Goal: Information Seeking & Learning: Learn about a topic

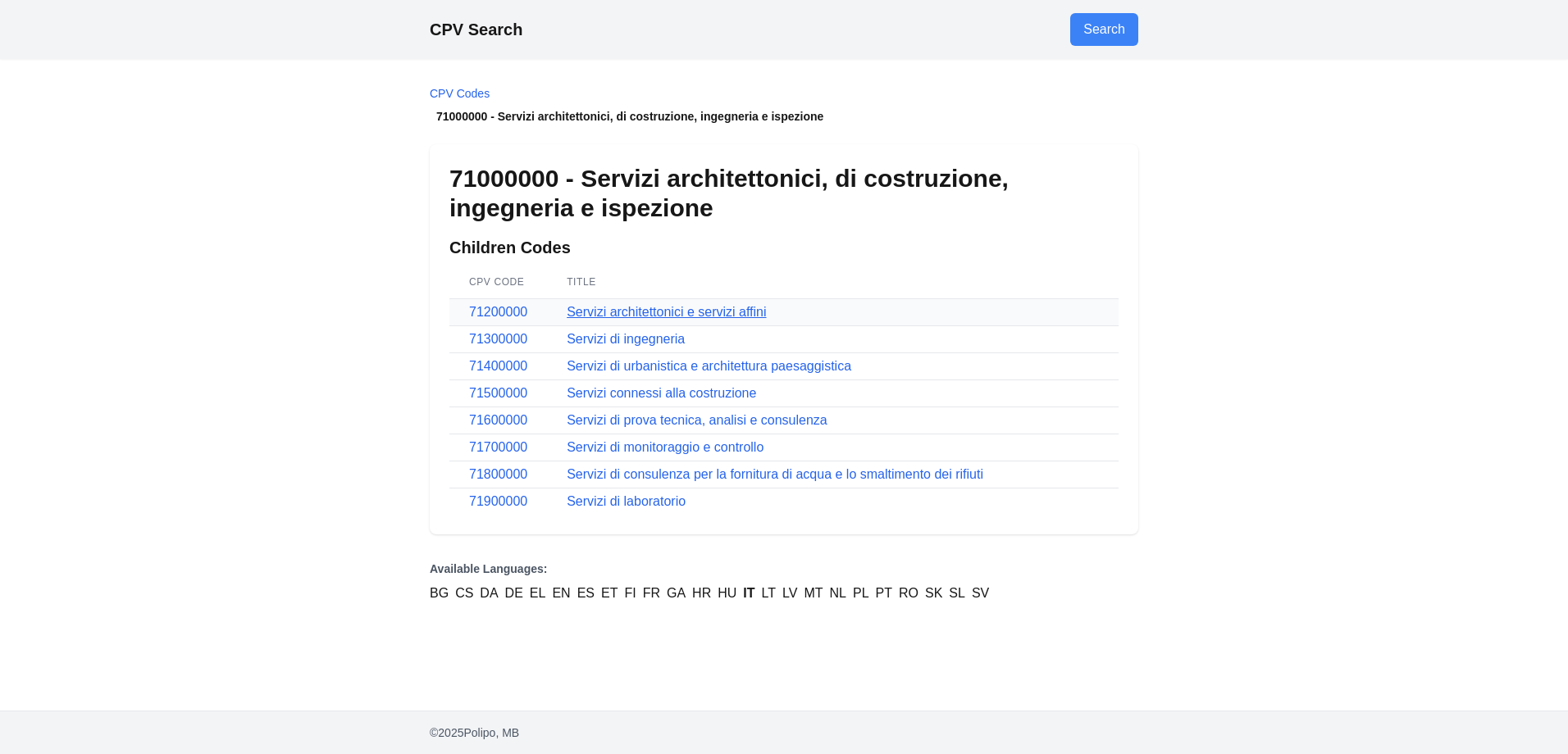
click at [598, 311] on link "Servizi architettonici e servizi affini" at bounding box center [666, 312] width 199 height 14
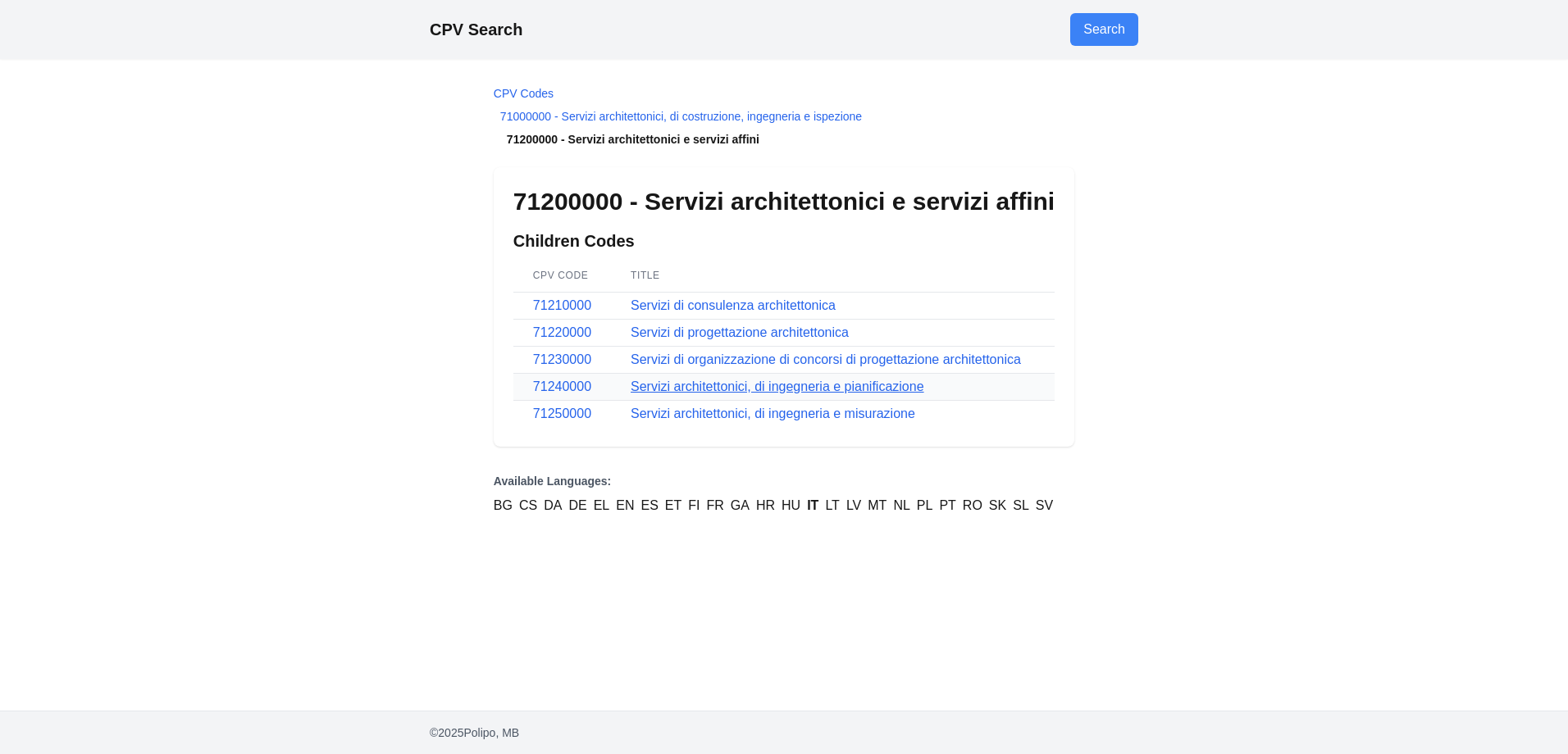
click at [673, 386] on link "Servizi architettonici, di ingegneria e pianificazione" at bounding box center [777, 386] width 294 height 14
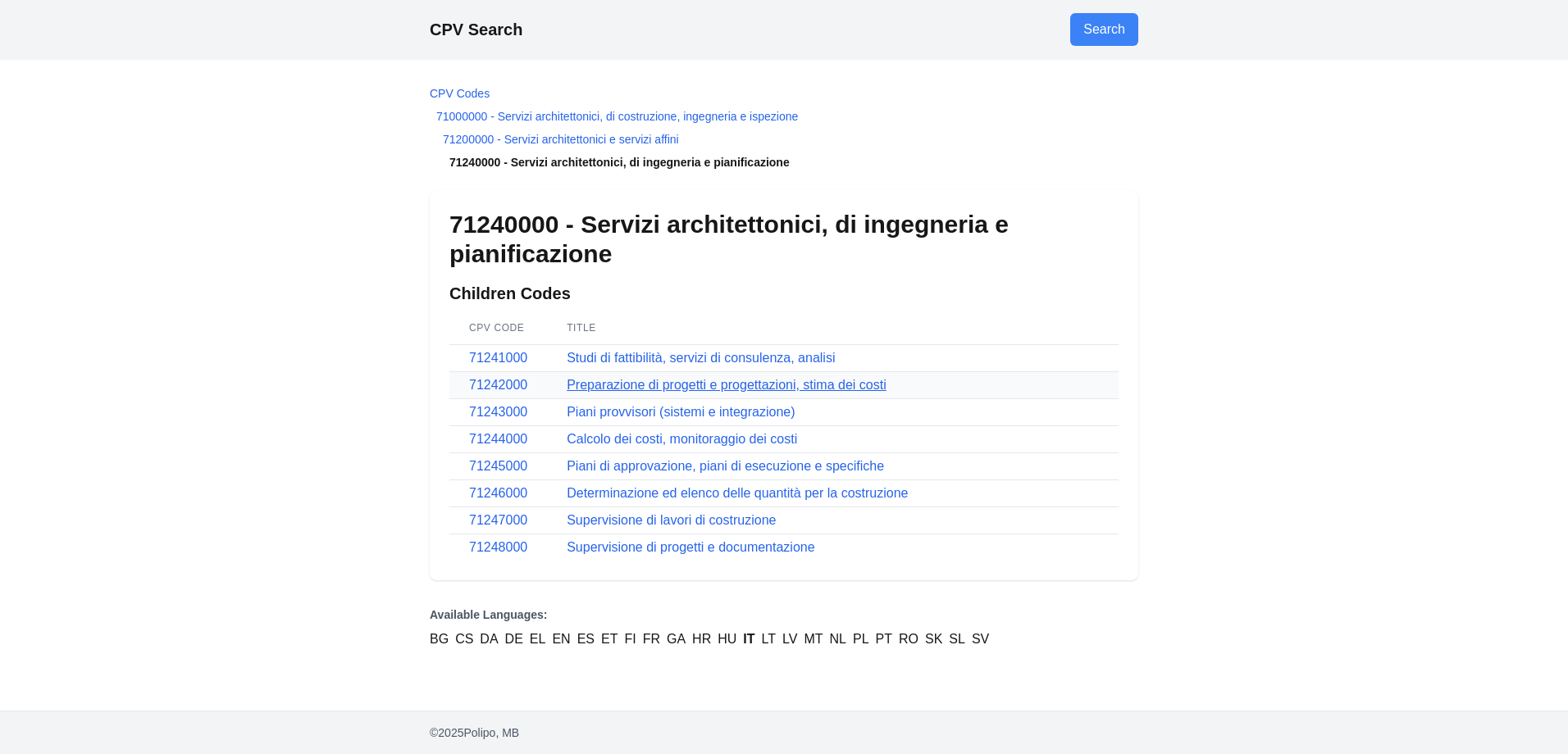
click at [633, 383] on link "Preparazione di progetti e progettazioni, stima dei costi" at bounding box center [727, 385] width 320 height 14
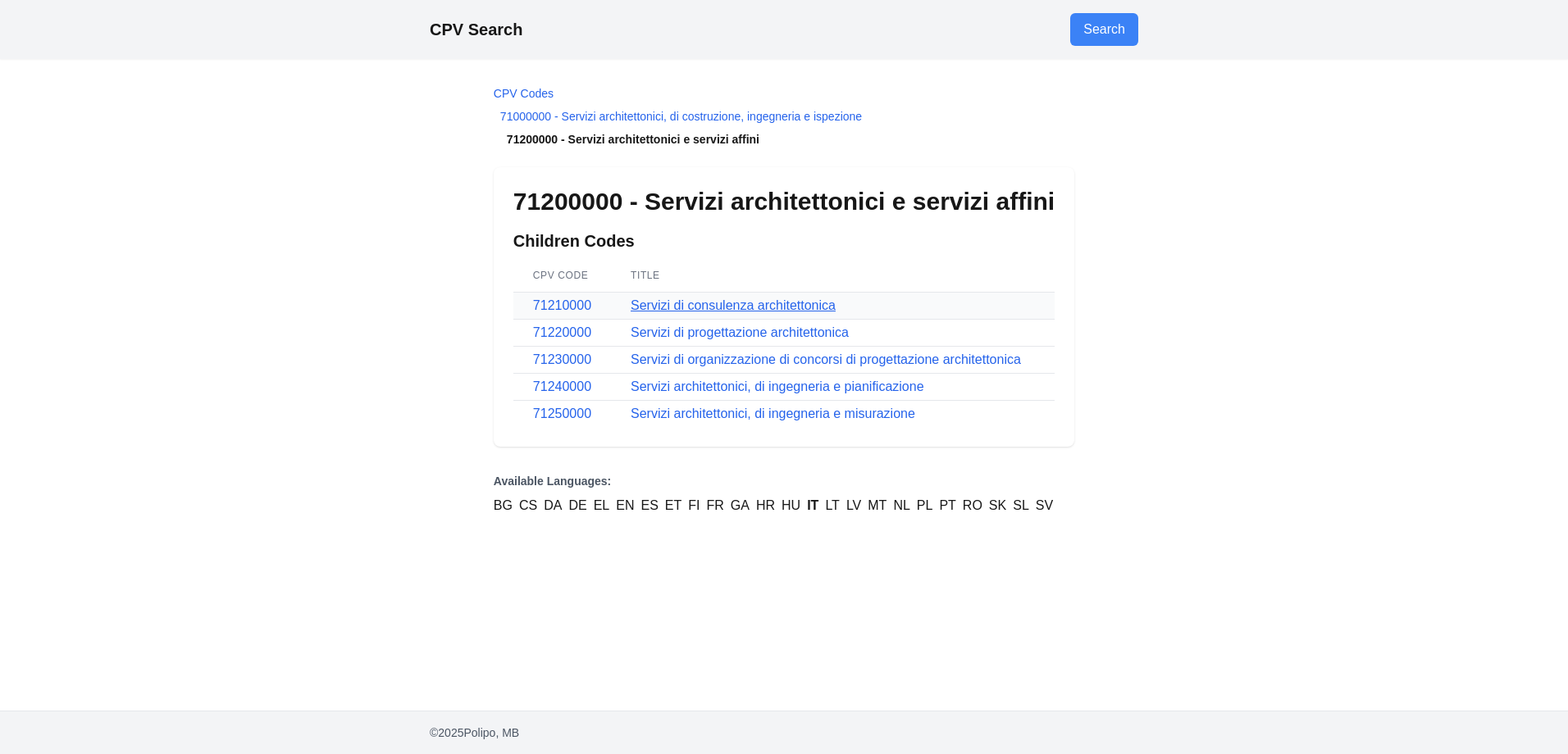
click at [693, 307] on link "Servizi di consulenza architettonica" at bounding box center [733, 305] width 205 height 14
click at [770, 334] on link "Servizi di progettazione architettonica" at bounding box center [740, 332] width 218 height 14
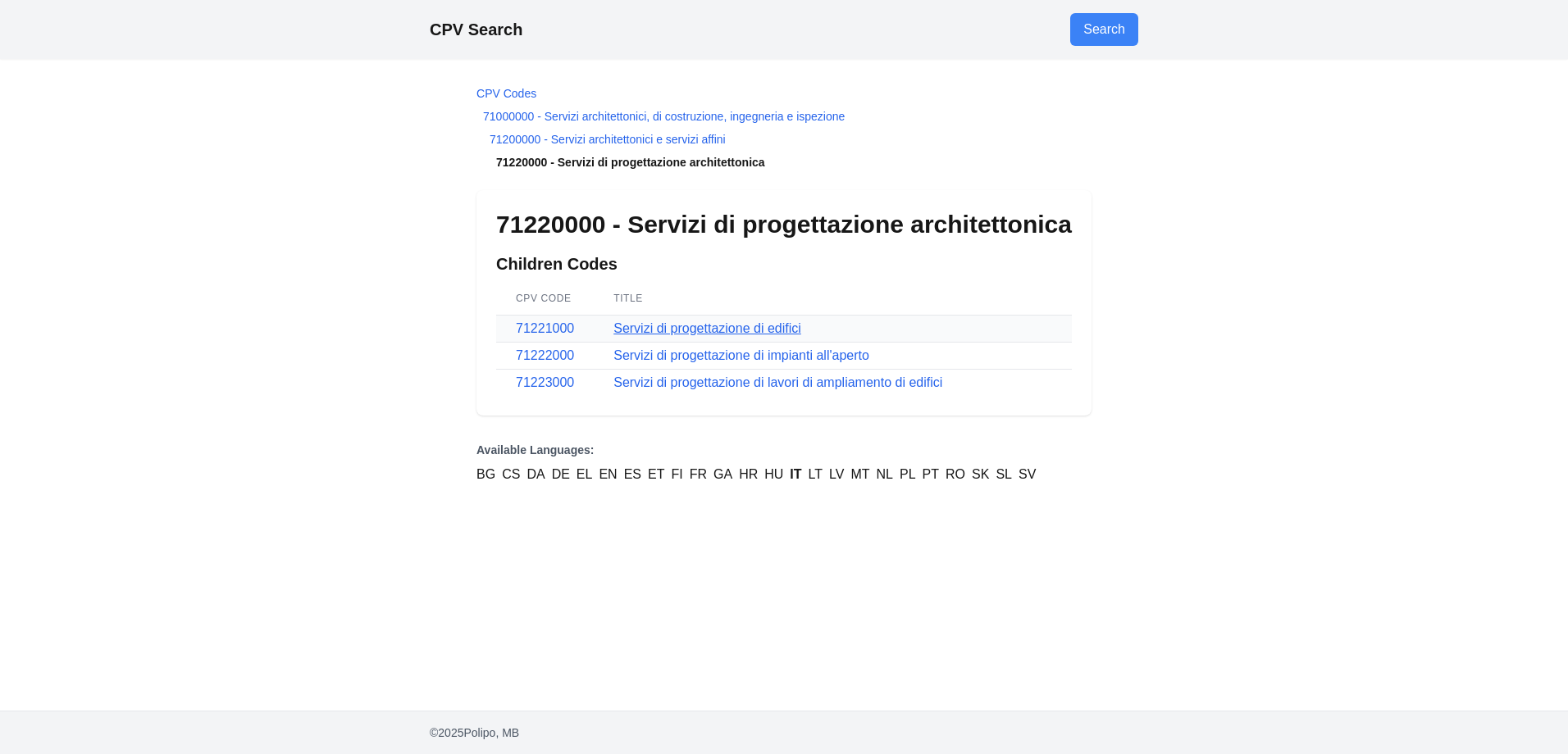
click at [754, 327] on link "Servizi di progettazione di edifici" at bounding box center [707, 328] width 188 height 14
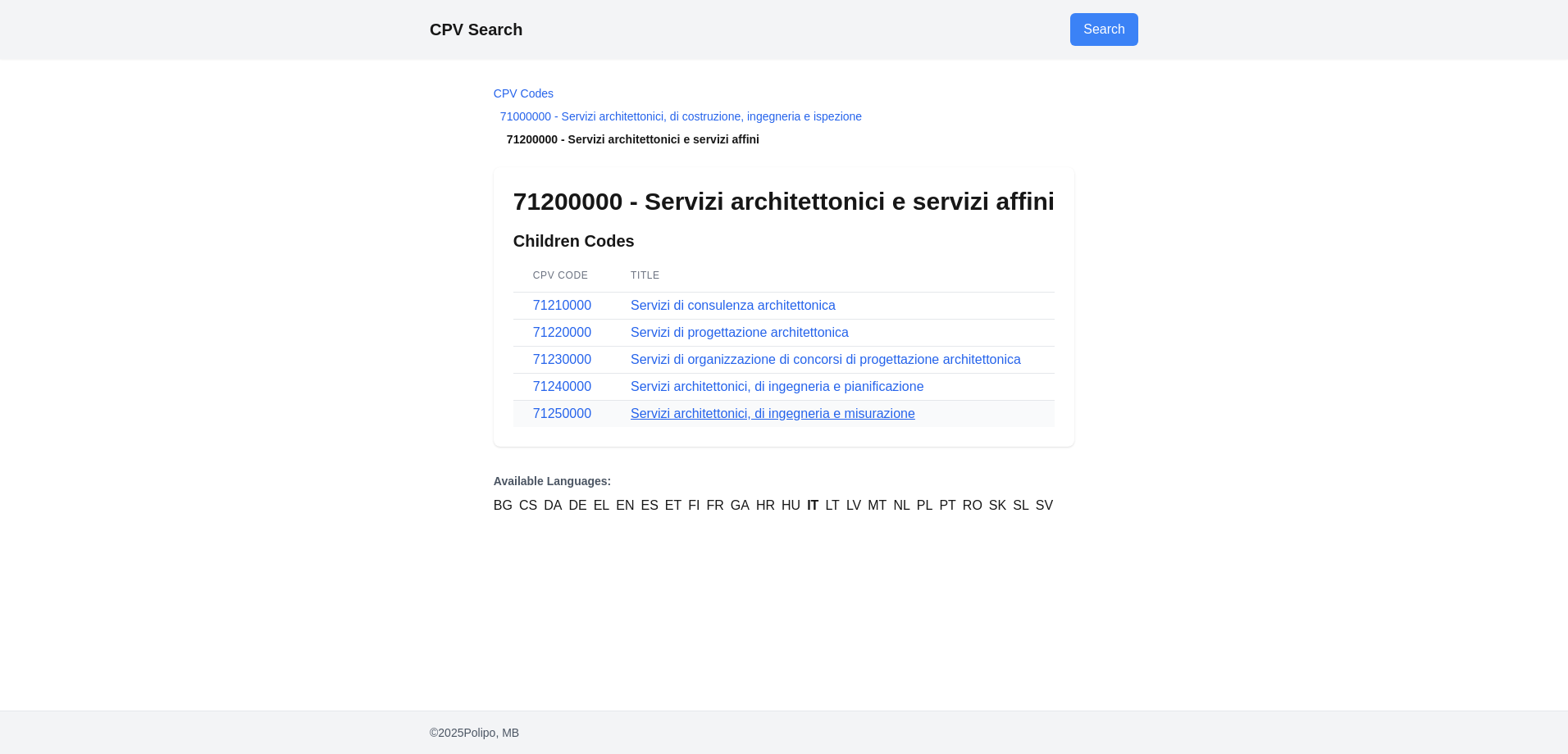
click at [761, 414] on link "Servizi architettonici, di ingegneria e misurazione" at bounding box center [773, 414] width 285 height 14
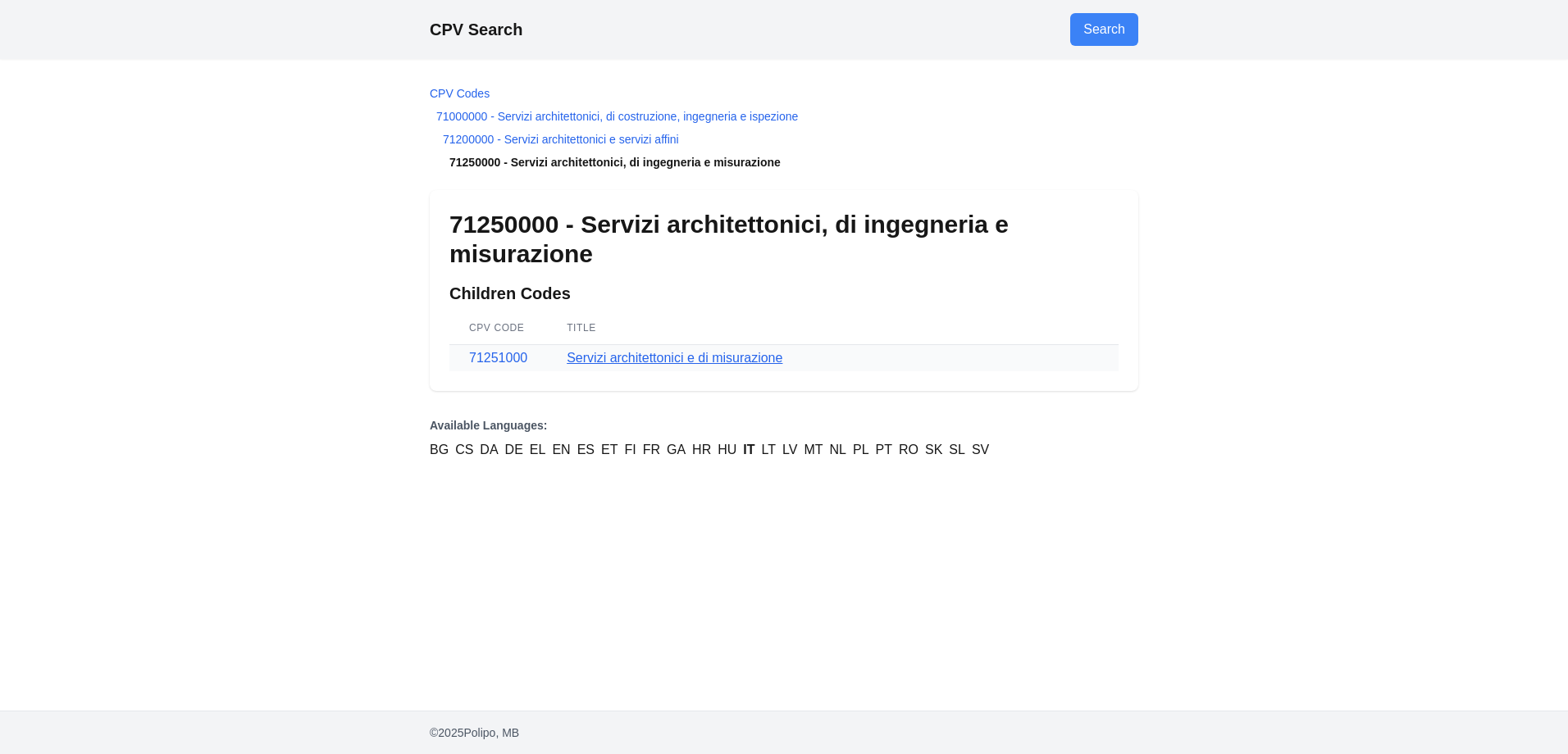
click at [622, 355] on link "Servizi architettonici e di misurazione" at bounding box center [674, 358] width 216 height 14
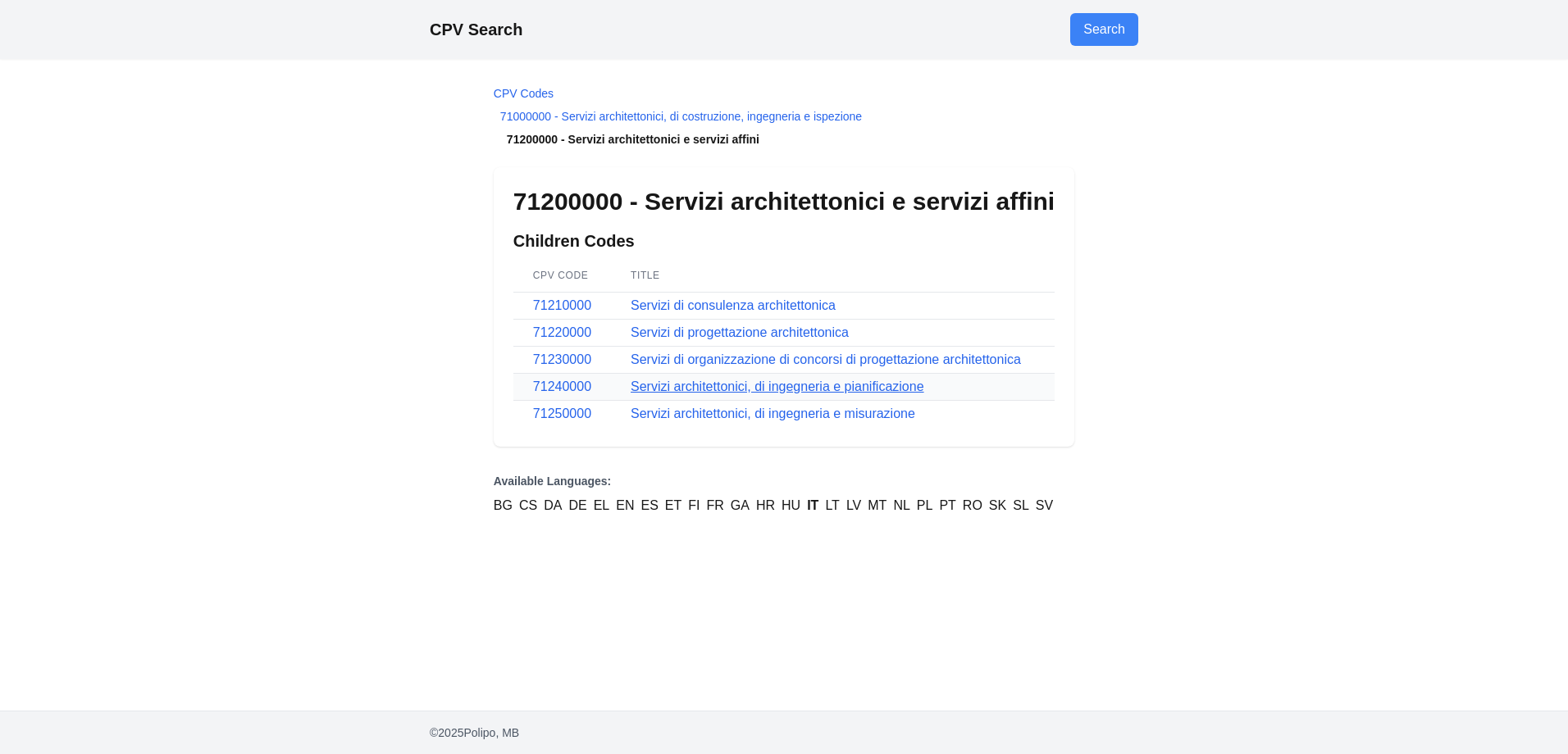
click at [684, 386] on link "Servizi architettonici, di ingegneria e pianificazione" at bounding box center [777, 386] width 294 height 14
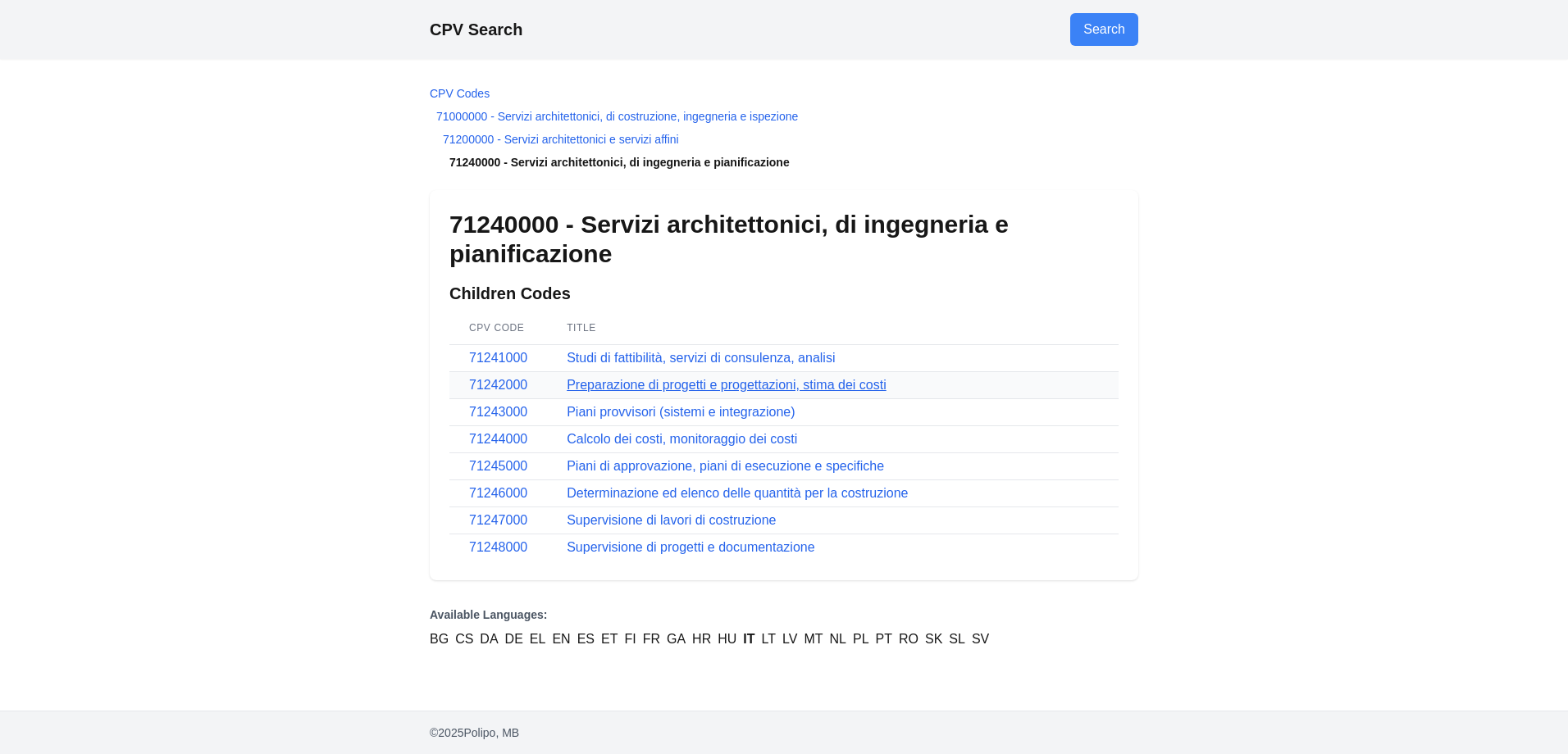
click at [608, 388] on link "Preparazione di progetti e progettazioni, stima dei costi" at bounding box center [727, 385] width 320 height 14
